Goal: Transaction & Acquisition: Purchase product/service

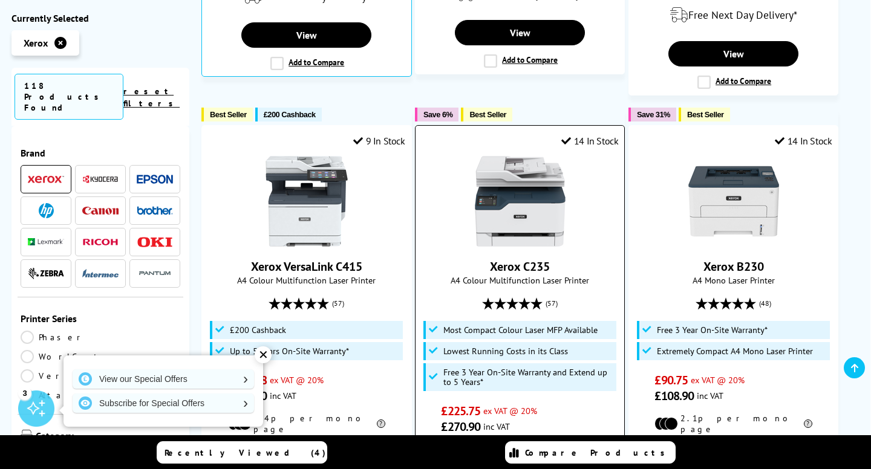
scroll to position [1155, 0]
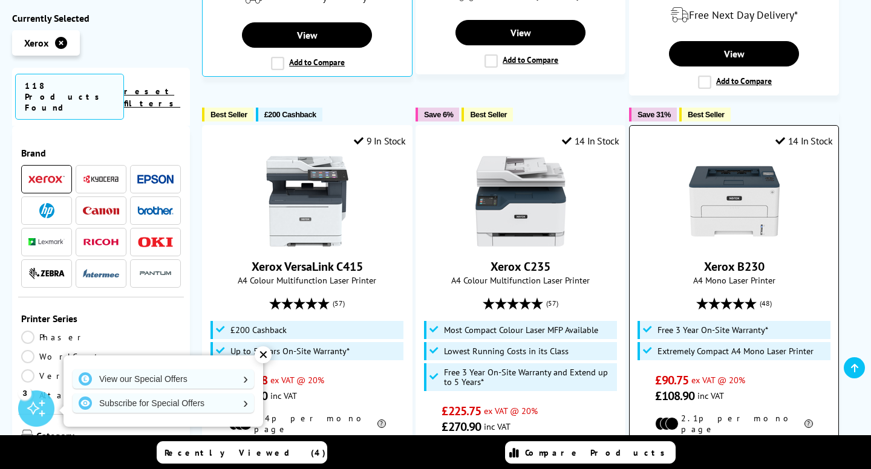
click at [736, 298] on icon at bounding box center [738, 304] width 12 height 12
click at [725, 233] on img at bounding box center [734, 201] width 91 height 91
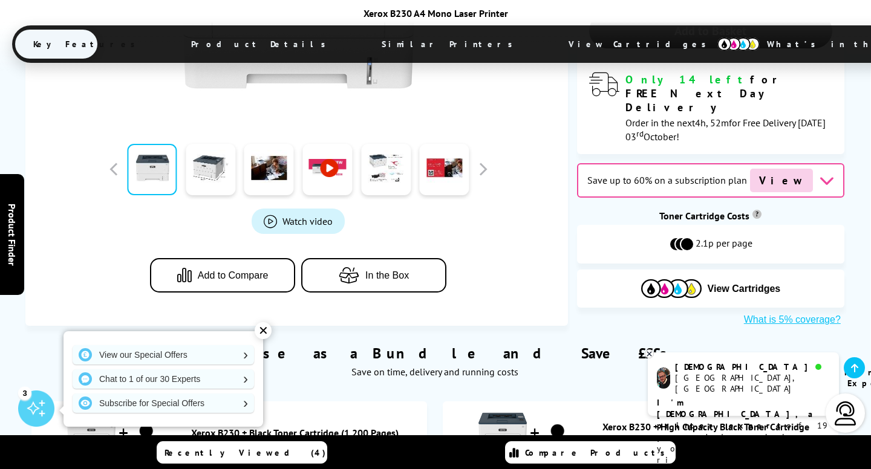
scroll to position [535, 0]
click at [374, 270] on span "In the Box" at bounding box center [388, 275] width 44 height 11
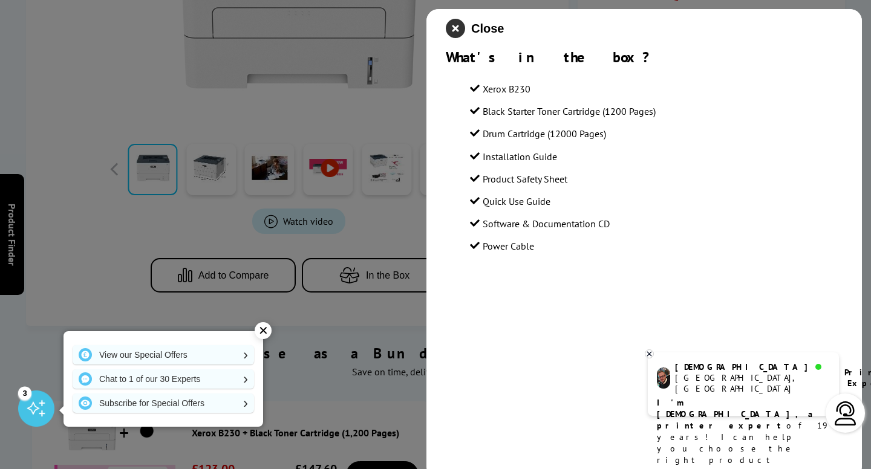
click at [455, 25] on icon "close modal" at bounding box center [455, 28] width 19 height 19
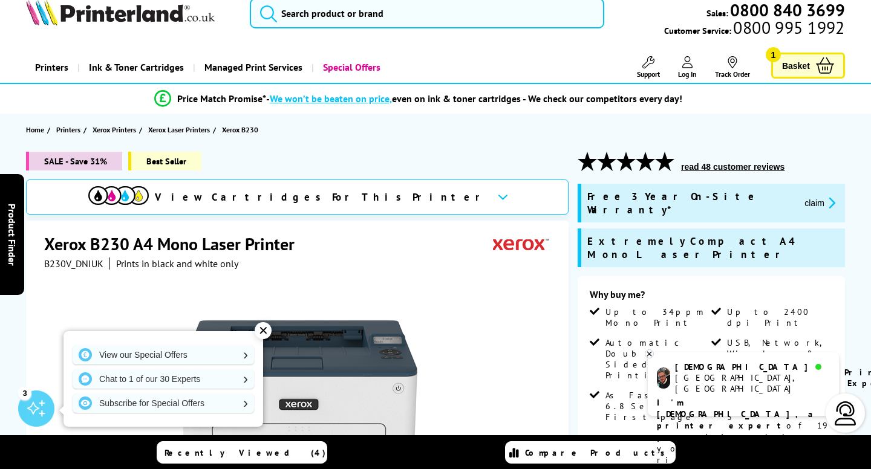
scroll to position [15, 0]
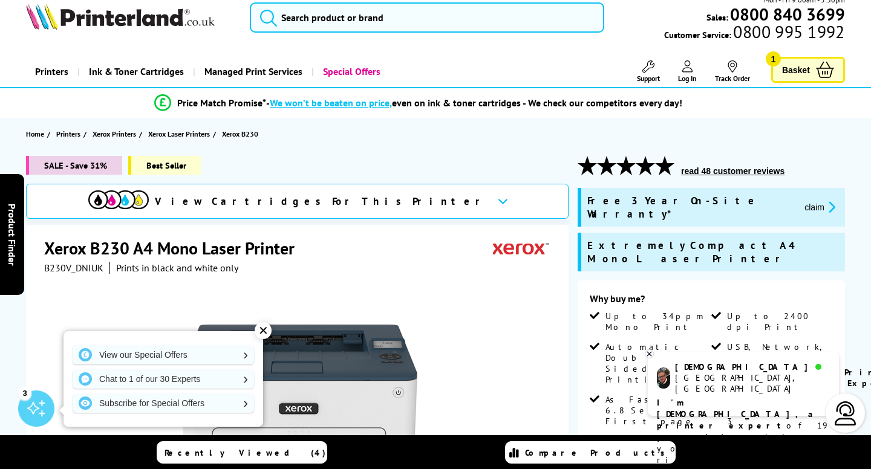
click at [733, 170] on button "read 48 customer reviews" at bounding box center [732, 171] width 111 height 11
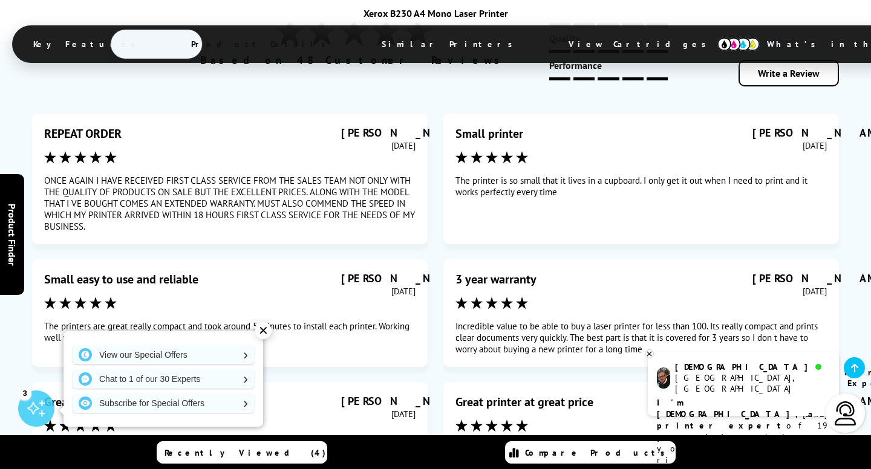
scroll to position [6246, 0]
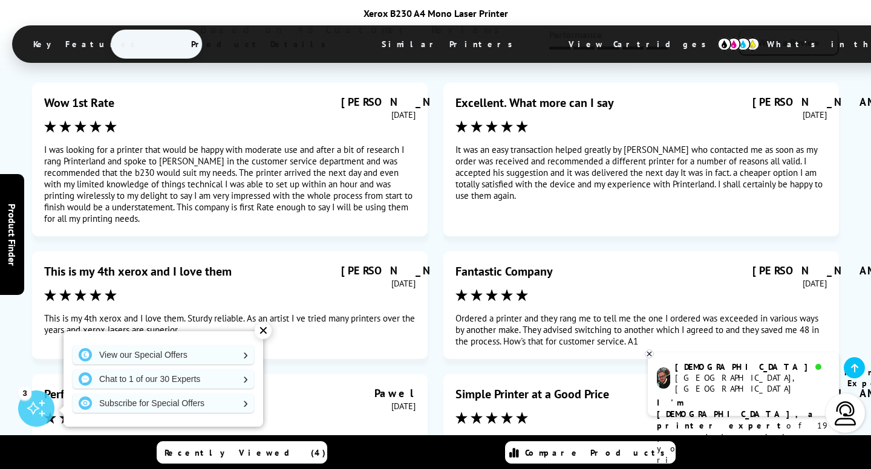
scroll to position [6275, 0]
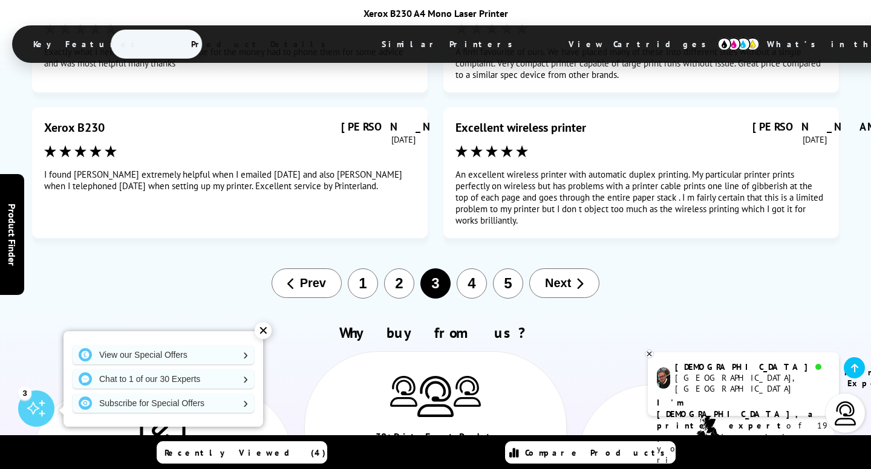
scroll to position [6503, 0]
